Goal: Information Seeking & Learning: Learn about a topic

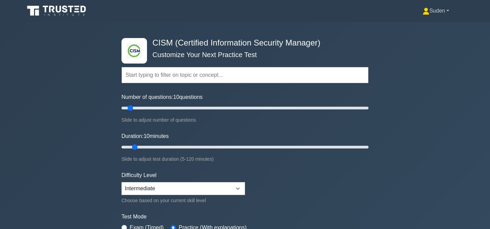
click at [440, 11] on link "Suden" at bounding box center [435, 11] width 59 height 14
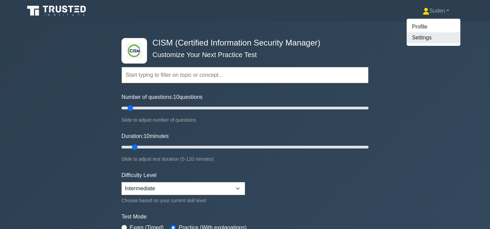
click at [415, 36] on link "Settings" at bounding box center [433, 37] width 54 height 11
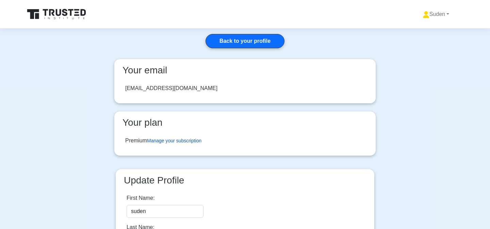
click at [173, 140] on link "Manage your subscription" at bounding box center [174, 140] width 54 height 5
click at [70, 12] on icon at bounding box center [71, 12] width 5 height 7
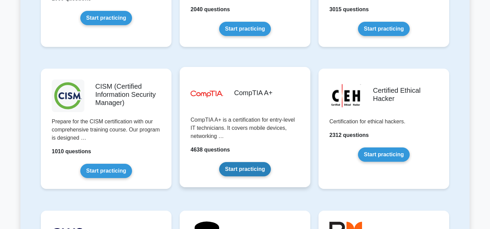
scroll to position [943, 0]
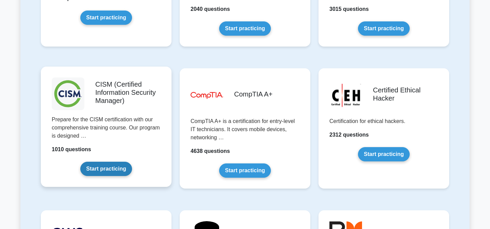
click at [102, 167] on link "Start practicing" at bounding box center [105, 169] width 51 height 14
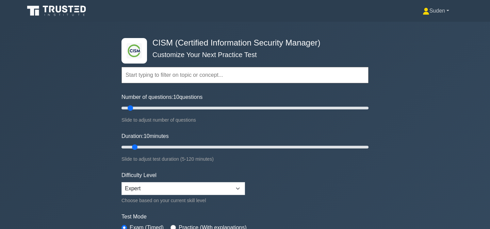
click at [433, 11] on link "Suden" at bounding box center [435, 11] width 59 height 14
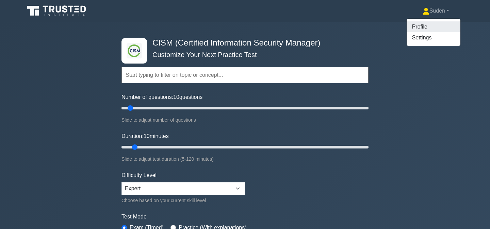
click at [420, 29] on link "Profile" at bounding box center [433, 26] width 54 height 11
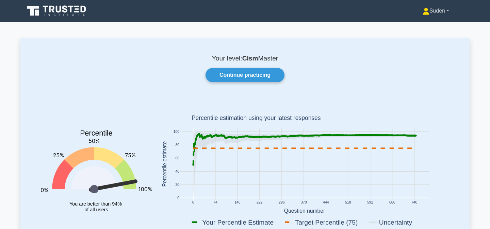
click at [441, 6] on link "Suden" at bounding box center [435, 11] width 59 height 14
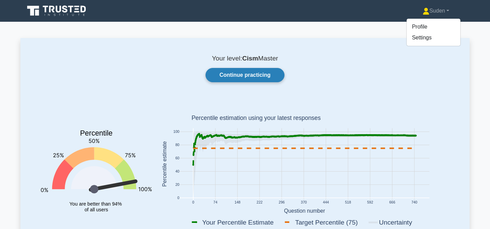
click at [252, 75] on link "Continue practicing" at bounding box center [244, 75] width 79 height 14
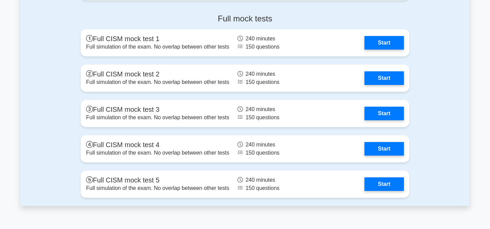
scroll to position [785, 0]
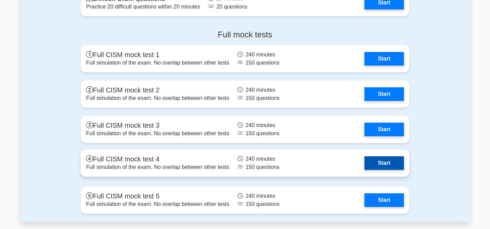
click at [388, 161] on link "Start" at bounding box center [383, 163] width 39 height 14
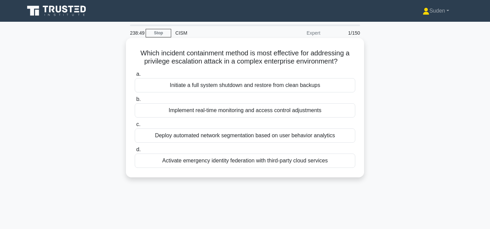
click at [266, 113] on div "Implement real-time monitoring and access control adjustments" at bounding box center [245, 110] width 220 height 14
click at [135, 102] on input "b. Implement real-time monitoring and access control adjustments" at bounding box center [135, 99] width 0 height 4
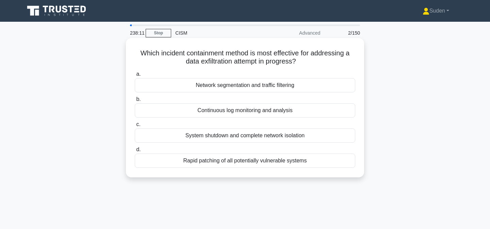
click at [284, 87] on div "Network segmentation and traffic filtering" at bounding box center [245, 85] width 220 height 14
click at [135, 76] on input "a. Network segmentation and traffic filtering" at bounding box center [135, 74] width 0 height 4
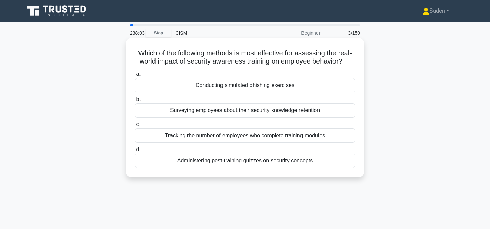
click at [242, 85] on div "Conducting simulated phishing exercises" at bounding box center [245, 85] width 220 height 14
click at [135, 76] on input "a. Conducting simulated phishing exercises" at bounding box center [135, 74] width 0 height 4
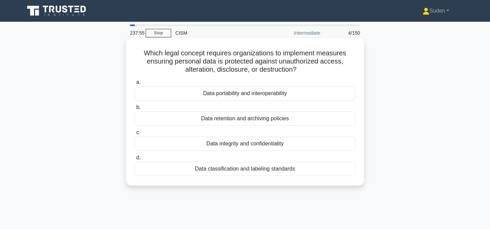
click at [232, 143] on div "Data integrity and confidentiality" at bounding box center [245, 144] width 220 height 14
click at [135, 135] on input "c. Data integrity and confidentiality" at bounding box center [135, 133] width 0 height 4
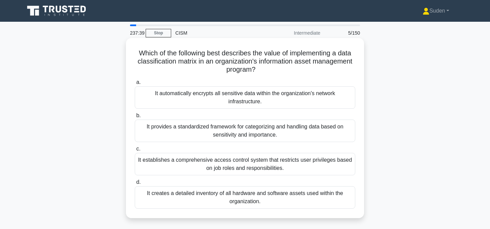
click at [295, 127] on div "It provides a standardized framework for categorizing and handling data based o…" at bounding box center [245, 131] width 220 height 22
click at [135, 118] on input "b. It provides a standardized framework for categorizing and handling data base…" at bounding box center [135, 116] width 0 height 4
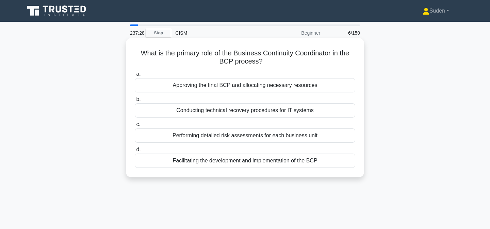
click at [307, 163] on div "Facilitating the development and implementation of the BCP" at bounding box center [245, 161] width 220 height 14
click at [135, 152] on input "d. Facilitating the development and implementation of the BCP" at bounding box center [135, 150] width 0 height 4
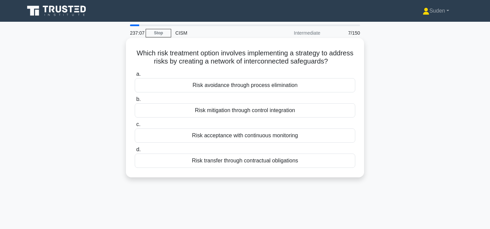
click at [299, 113] on div "Risk mitigation through control integration" at bounding box center [245, 110] width 220 height 14
click at [135, 102] on input "b. Risk mitigation through control integration" at bounding box center [135, 99] width 0 height 4
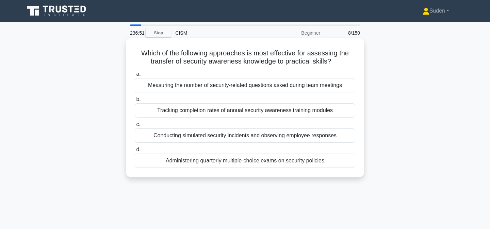
click at [297, 134] on div "Conducting simulated security incidents and observing employee responses" at bounding box center [245, 136] width 220 height 14
click at [135, 127] on input "c. Conducting simulated security incidents and observing employee responses" at bounding box center [135, 124] width 0 height 4
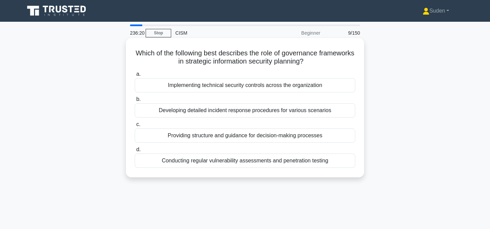
click at [226, 135] on div "Providing structure and guidance for decision-making processes" at bounding box center [245, 136] width 220 height 14
click at [135, 127] on input "c. Providing structure and guidance for decision-making processes" at bounding box center [135, 124] width 0 height 4
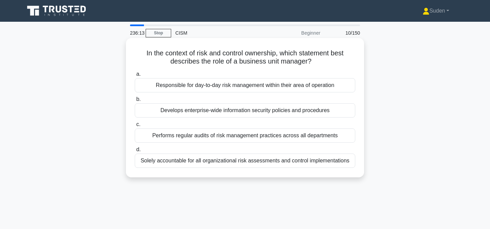
click at [197, 86] on div "Responsible for day-to-day risk management within their area of operation" at bounding box center [245, 85] width 220 height 14
click at [135, 76] on input "a. Responsible for day-to-day risk management within their area of operation" at bounding box center [135, 74] width 0 height 4
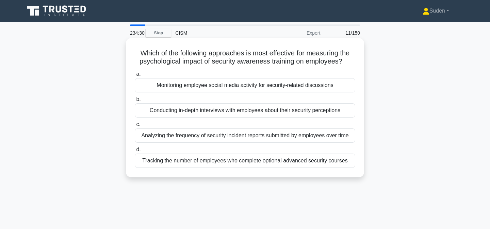
click at [227, 135] on div "Analyzing the frequency of security incident reports submitted by employees ove…" at bounding box center [245, 136] width 220 height 14
click at [135, 127] on input "c. Analyzing the frequency of security incident reports submitted by employees …" at bounding box center [135, 124] width 0 height 4
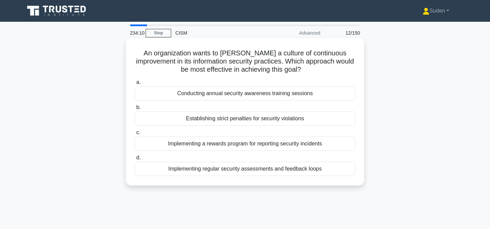
click at [190, 169] on div "Implementing regular security assessments and feedback loops" at bounding box center [245, 169] width 220 height 14
click at [135, 160] on input "d. Implementing regular security assessments and feedback loops" at bounding box center [135, 158] width 0 height 4
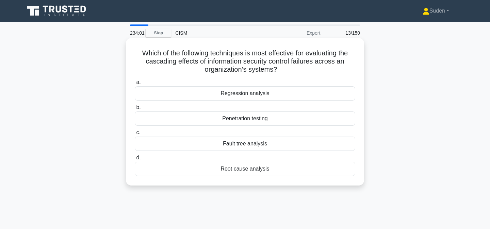
click at [275, 142] on div "Fault tree analysis" at bounding box center [245, 144] width 220 height 14
click at [135, 135] on input "c. Fault tree analysis" at bounding box center [135, 133] width 0 height 4
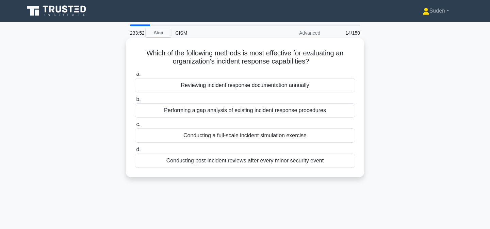
click at [201, 137] on div "Conducting a full-scale incident simulation exercise" at bounding box center [245, 136] width 220 height 14
click at [135, 127] on input "c. Conducting a full-scale incident simulation exercise" at bounding box center [135, 124] width 0 height 4
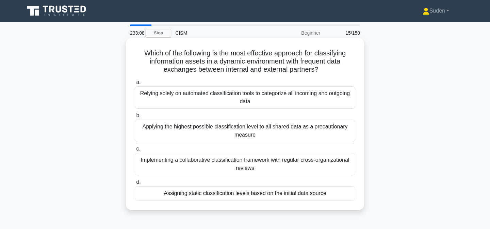
click at [190, 164] on div "Implementing a collaborative classification framework with regular cross-organi…" at bounding box center [245, 164] width 220 height 22
click at [135, 151] on input "c. Implementing a collaborative classification framework with regular cross-org…" at bounding box center [135, 149] width 0 height 4
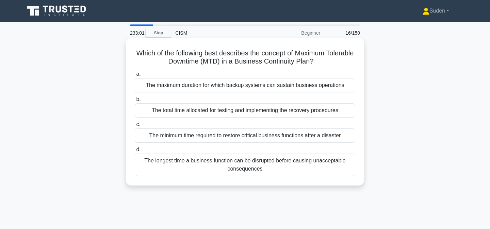
click at [253, 169] on div "The longest time a business function can be disrupted before causing unacceptab…" at bounding box center [245, 165] width 220 height 22
click at [135, 152] on input "d. The longest time a business function can be disrupted before causing unaccep…" at bounding box center [135, 150] width 0 height 4
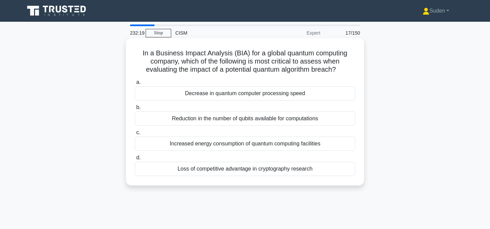
click at [305, 169] on div "Loss of competitive advantage in cryptography research" at bounding box center [245, 169] width 220 height 14
click at [135, 160] on input "d. Loss of competitive advantage in cryptography research" at bounding box center [135, 158] width 0 height 4
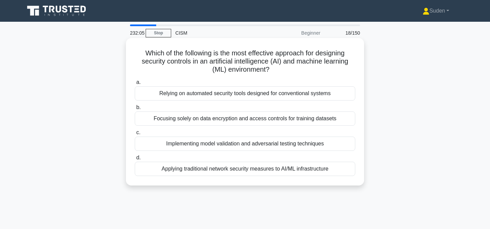
click at [244, 143] on div "Implementing model validation and adversarial testing techniques" at bounding box center [245, 144] width 220 height 14
click at [135, 135] on input "c. Implementing model validation and adversarial testing techniques" at bounding box center [135, 133] width 0 height 4
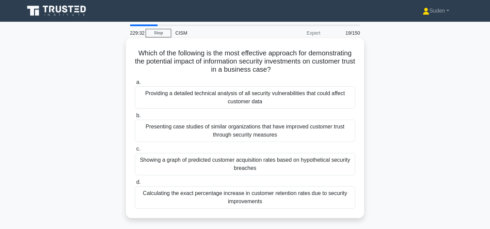
click at [227, 135] on div "Presenting case studies of similar organizations that have improved customer tr…" at bounding box center [245, 131] width 220 height 22
click at [135, 118] on input "b. Presenting case studies of similar organizations that have improved customer…" at bounding box center [135, 116] width 0 height 4
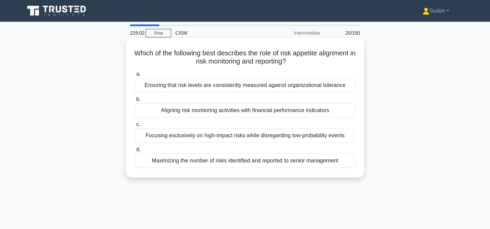
click at [201, 86] on div "Ensuring that risk levels are consistently measured against organizational tole…" at bounding box center [245, 85] width 220 height 14
click at [135, 76] on input "a. Ensuring that risk levels are consistently measured against organizational t…" at bounding box center [135, 74] width 0 height 4
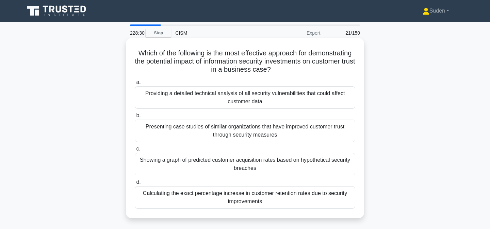
click at [215, 135] on div "Presenting case studies of similar organizations that have improved customer tr…" at bounding box center [245, 131] width 220 height 22
click at [135, 118] on input "b. Presenting case studies of similar organizations that have improved customer…" at bounding box center [135, 116] width 0 height 4
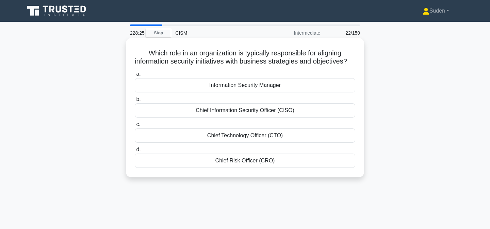
click at [197, 118] on div "Chief Information Security Officer (CISO)" at bounding box center [245, 110] width 220 height 14
click at [135, 102] on input "b. Chief Information Security Officer (CISO)" at bounding box center [135, 99] width 0 height 4
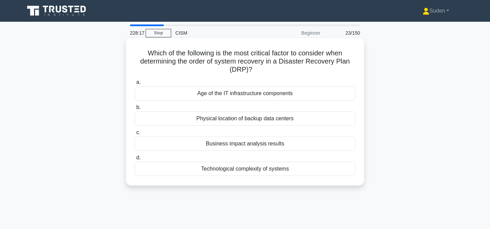
click at [225, 148] on div "Business impact analysis results" at bounding box center [245, 144] width 220 height 14
click at [135, 135] on input "c. Business impact analysis results" at bounding box center [135, 133] width 0 height 4
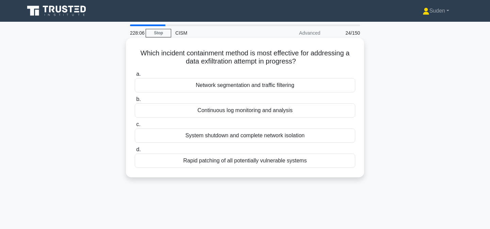
click at [214, 87] on div "Network segmentation and traffic filtering" at bounding box center [245, 85] width 220 height 14
click at [135, 76] on input "a. Network segmentation and traffic filtering" at bounding box center [135, 74] width 0 height 4
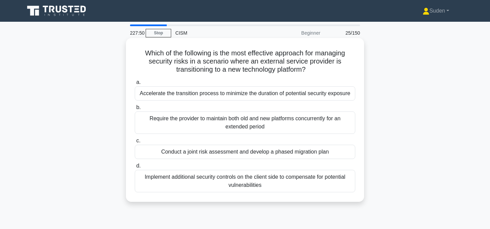
click at [188, 154] on div "Conduct a joint risk assessment and develop a phased migration plan" at bounding box center [245, 152] width 220 height 14
click at [135, 143] on input "c. Conduct a joint risk assessment and develop a phased migration plan" at bounding box center [135, 141] width 0 height 4
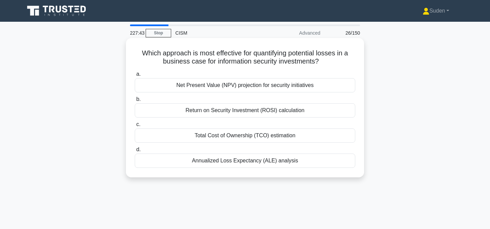
click at [225, 160] on div "Annualized Loss Expectancy (ALE) analysis" at bounding box center [245, 161] width 220 height 14
click at [135, 152] on input "d. Annualized Loss Expectancy (ALE) analysis" at bounding box center [135, 150] width 0 height 4
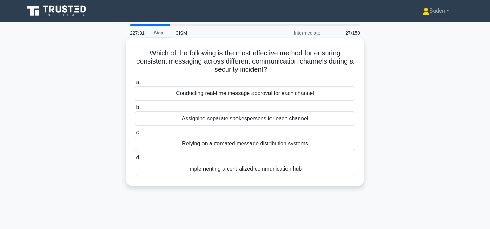
click at [194, 169] on div "Implementing a centralized communication hub" at bounding box center [245, 169] width 220 height 14
click at [135, 160] on input "d. Implementing a centralized communication hub" at bounding box center [135, 158] width 0 height 4
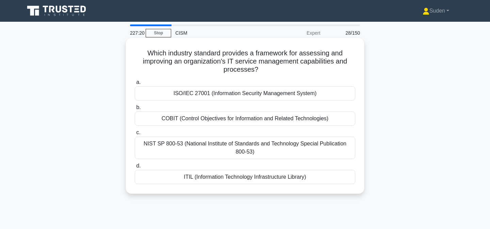
click at [191, 178] on div "ITIL (Information Technology Infrastructure Library)" at bounding box center [245, 177] width 220 height 14
click at [135, 168] on input "d. ITIL (Information Technology Infrastructure Library)" at bounding box center [135, 166] width 0 height 4
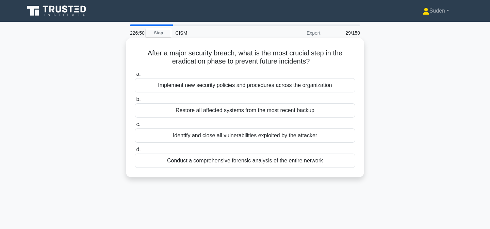
click at [170, 161] on div "Conduct a comprehensive forensic analysis of the entire network" at bounding box center [245, 161] width 220 height 14
click at [135, 152] on input "d. Conduct a comprehensive forensic analysis of the entire network" at bounding box center [135, 150] width 0 height 4
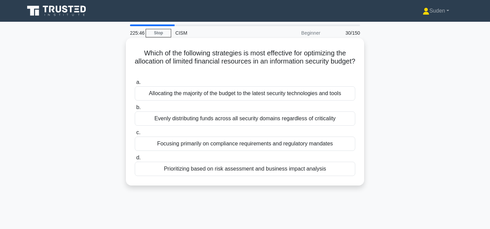
click at [228, 172] on div "Prioritizing based on risk assessment and business impact analysis" at bounding box center [245, 169] width 220 height 14
click at [135, 160] on input "d. Prioritizing based on risk assessment and business impact analysis" at bounding box center [135, 158] width 0 height 4
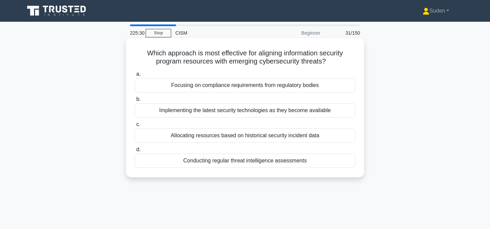
click at [252, 160] on div "Conducting regular threat intelligence assessments" at bounding box center [245, 161] width 220 height 14
click at [135, 152] on input "d. Conducting regular threat intelligence assessments" at bounding box center [135, 150] width 0 height 4
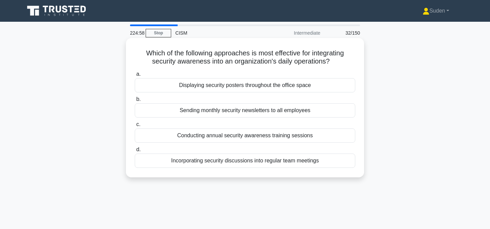
click at [204, 162] on div "Incorporating security discussions into regular team meetings" at bounding box center [245, 161] width 220 height 14
click at [135, 152] on input "d. Incorporating security discussions into regular team meetings" at bounding box center [135, 150] width 0 height 4
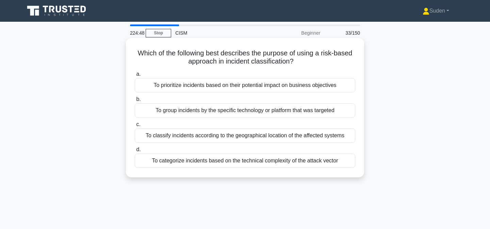
click at [200, 84] on div "To prioritize incidents based on their potential impact on business objectives" at bounding box center [245, 85] width 220 height 14
click at [135, 76] on input "a. To prioritize incidents based on their potential impact on business objectiv…" at bounding box center [135, 74] width 0 height 4
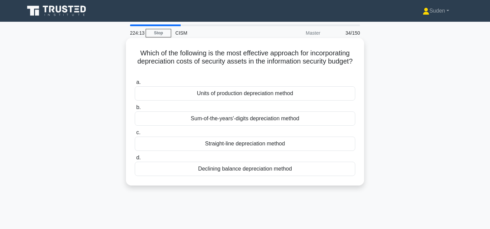
click at [246, 146] on div "Straight-line depreciation method" at bounding box center [245, 144] width 220 height 14
click at [135, 135] on input "c. Straight-line depreciation method" at bounding box center [135, 133] width 0 height 4
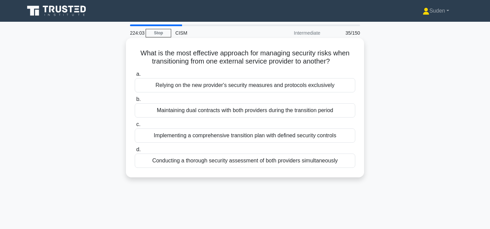
click at [230, 137] on div "Implementing a comprehensive transition plan with defined security controls" at bounding box center [245, 136] width 220 height 14
click at [135, 127] on input "c. Implementing a comprehensive transition plan with defined security controls" at bounding box center [135, 124] width 0 height 4
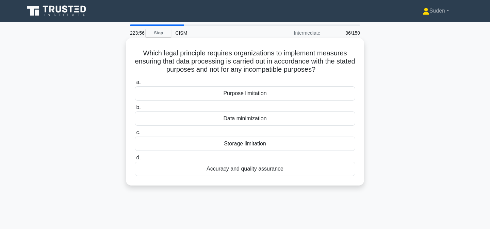
click at [218, 91] on div "Purpose limitation" at bounding box center [245, 93] width 220 height 14
click at [135, 85] on input "a. Purpose limitation" at bounding box center [135, 82] width 0 height 4
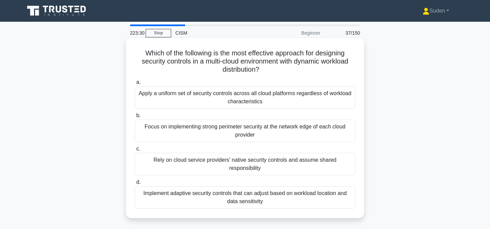
click at [200, 191] on div "Implement adaptive security controls that can adjust based on workload location…" at bounding box center [245, 197] width 220 height 22
click at [135, 185] on input "d. Implement adaptive security controls that can adjust based on workload locat…" at bounding box center [135, 182] width 0 height 4
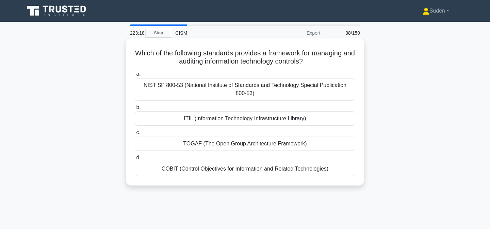
click at [200, 170] on div "COBIT (Control Objectives for Information and Related Technologies)" at bounding box center [245, 169] width 220 height 14
click at [135, 160] on input "d. COBIT (Control Objectives for Information and Related Technologies)" at bounding box center [135, 158] width 0 height 4
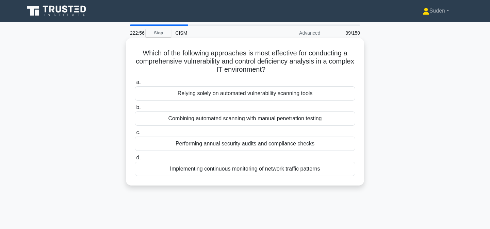
click at [233, 119] on div "Combining automated scanning with manual penetration testing" at bounding box center [245, 119] width 220 height 14
click at [135, 110] on input "b. Combining automated scanning with manual penetration testing" at bounding box center [135, 107] width 0 height 4
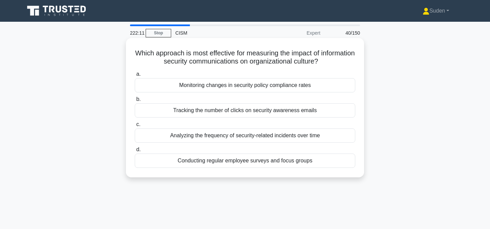
click at [219, 91] on div "Monitoring changes in security policy compliance rates" at bounding box center [245, 85] width 220 height 14
click at [135, 76] on input "a. Monitoring changes in security policy compliance rates" at bounding box center [135, 74] width 0 height 4
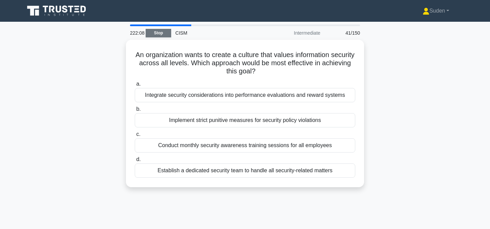
click at [159, 36] on link "Stop" at bounding box center [158, 33] width 25 height 8
click at [155, 33] on link "Stop" at bounding box center [158, 33] width 25 height 8
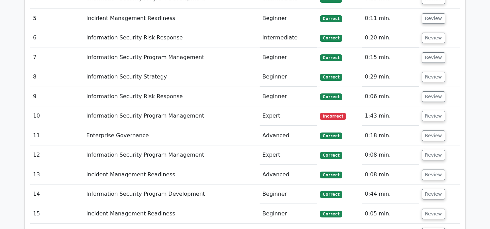
scroll to position [832, 0]
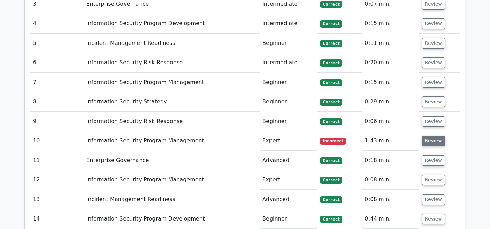
click at [428, 136] on button "Review" at bounding box center [433, 141] width 23 height 11
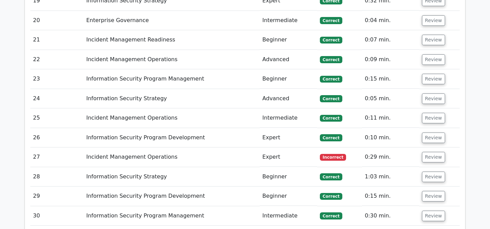
scroll to position [1571, 0]
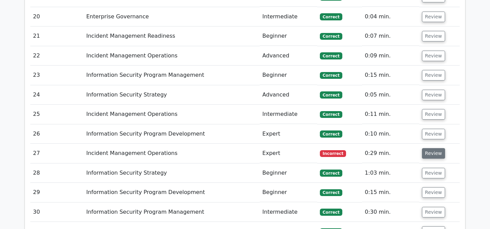
click at [432, 148] on button "Review" at bounding box center [433, 153] width 23 height 11
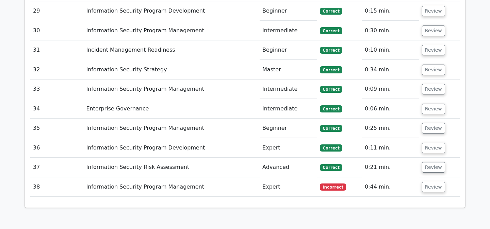
scroll to position [2144, 0]
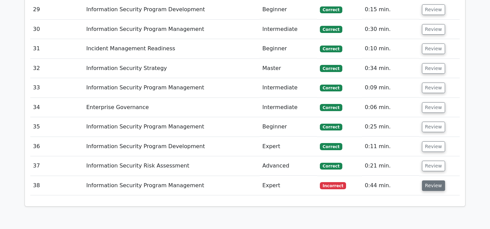
click at [423, 181] on button "Review" at bounding box center [433, 186] width 23 height 11
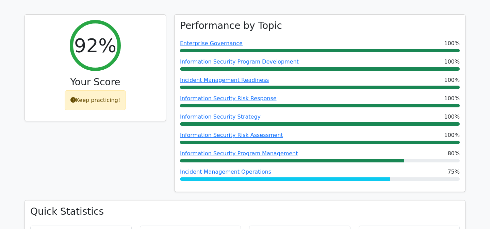
scroll to position [0, 0]
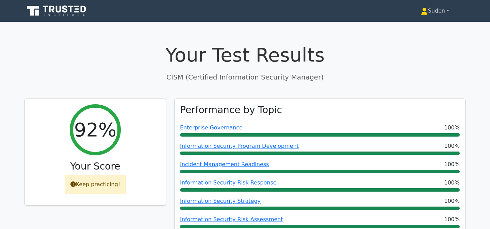
click at [436, 12] on link "Suden" at bounding box center [434, 11] width 61 height 14
click at [422, 28] on link "Profile" at bounding box center [432, 26] width 54 height 11
